Goal: Register for event/course

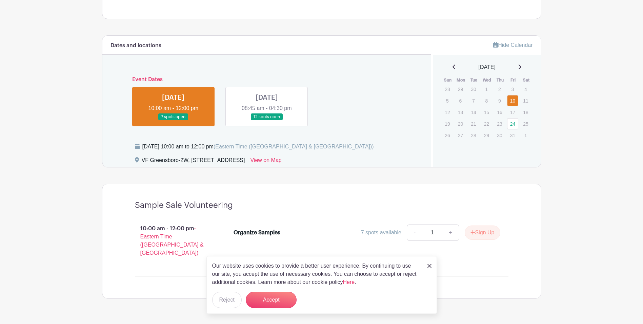
scroll to position [299, 0]
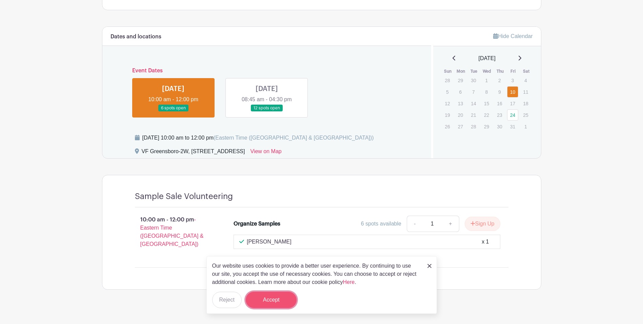
click at [282, 301] on button "Accept" at bounding box center [271, 299] width 51 height 16
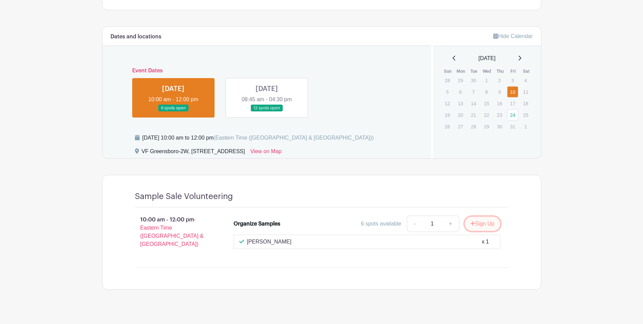
click at [491, 221] on button "Sign Up" at bounding box center [483, 223] width 36 height 14
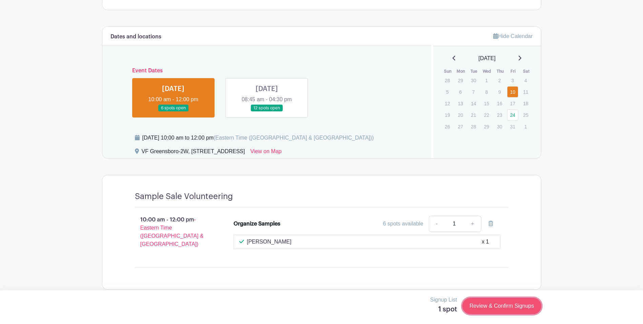
click at [505, 300] on link "Review & Confirm Signups" at bounding box center [502, 305] width 79 height 16
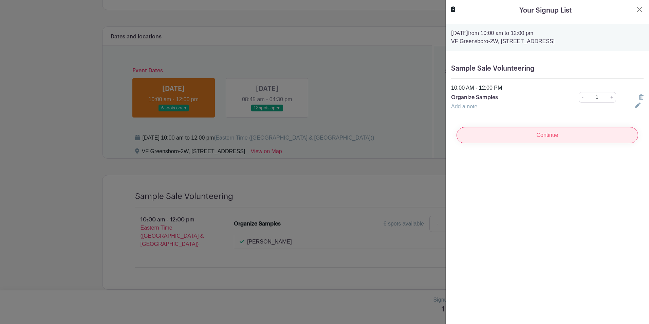
click at [611, 138] on input "Continue" at bounding box center [546, 135] width 181 height 16
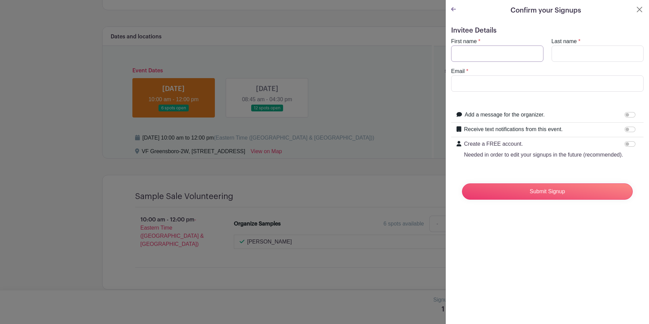
click at [498, 48] on input "First name" at bounding box center [497, 53] width 92 height 16
type input "Dulce"
type input "[PERSON_NAME]"
type input "[EMAIL_ADDRESS][DOMAIN_NAME]"
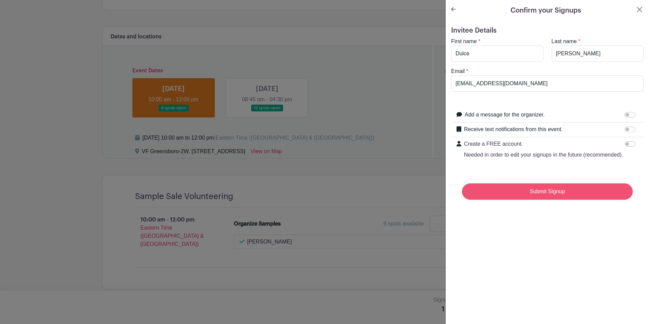
click at [571, 197] on input "Submit Signup" at bounding box center [547, 191] width 171 height 16
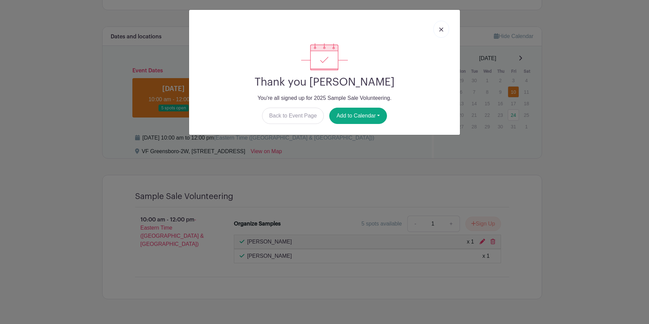
click at [47, 167] on div "Thank you [PERSON_NAME] You're all signed up for 2025 Sample Sale Volunteering.…" at bounding box center [324, 162] width 649 height 324
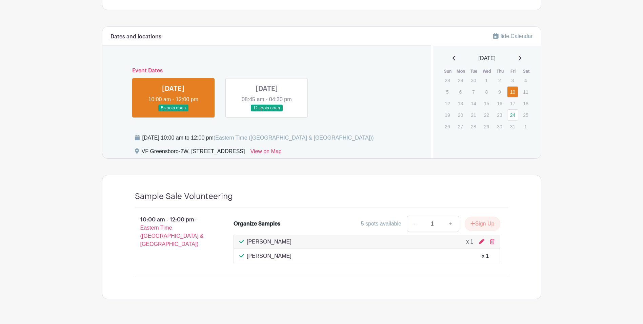
click at [93, 249] on main "Log In Sign Up for Free VF Greensboro 2025 Sample Sale Volunteering Created by …" at bounding box center [321, 21] width 643 height 640
click at [267, 112] on link at bounding box center [267, 112] width 0 height 0
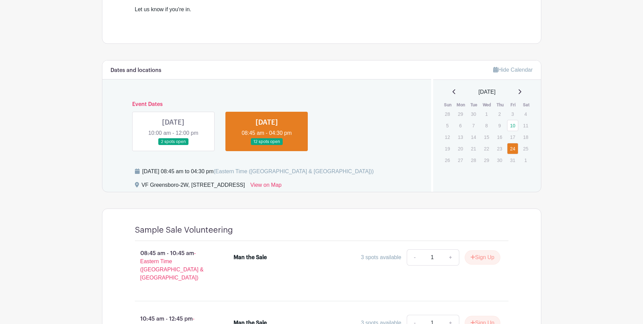
scroll to position [265, 0]
